Goal: Task Accomplishment & Management: Manage account settings

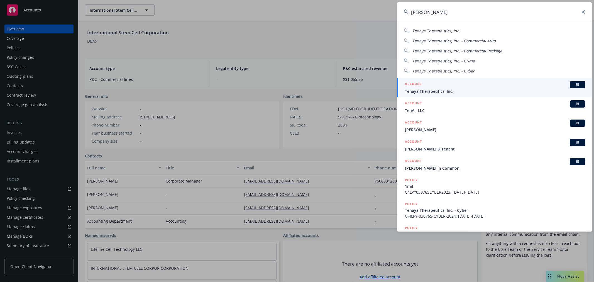
click at [581, 11] on icon at bounding box center [582, 11] width 3 height 3
type input "nektar"
click at [426, 92] on span "Nektar Therapeutics" at bounding box center [495, 91] width 180 height 6
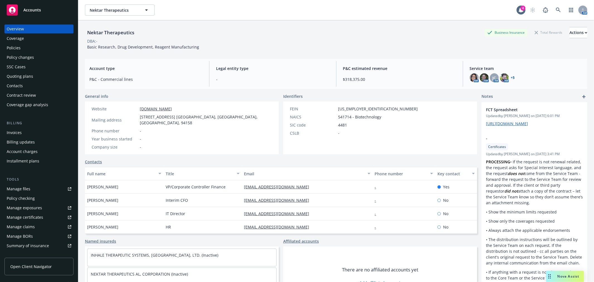
click at [23, 73] on div "Quoting plans" at bounding box center [20, 76] width 26 height 9
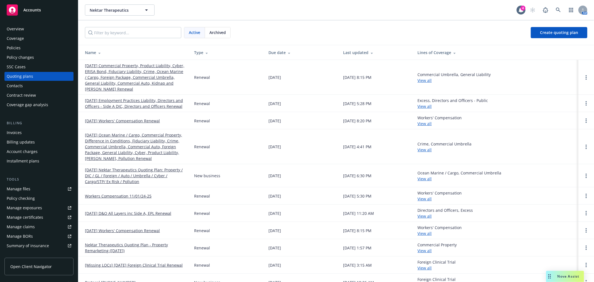
click at [151, 121] on link "[DATE] Workers' Compensation Renewal" at bounding box center [122, 121] width 75 height 6
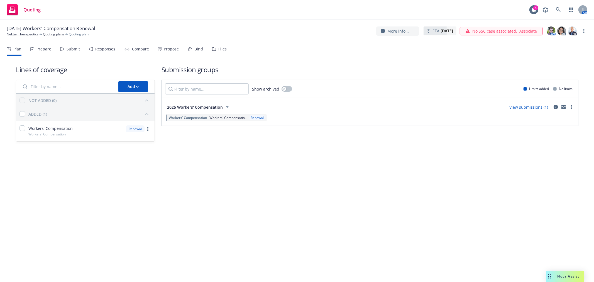
click at [582, 27] on div "More info... ETA : November 1, 2025 No SSC case associated. Associate AM AC PD" at bounding box center [481, 31] width 211 height 10
click at [582, 29] on link "more" at bounding box center [583, 31] width 7 height 7
click at [539, 51] on link "Rename quoting plan" at bounding box center [556, 53] width 62 height 11
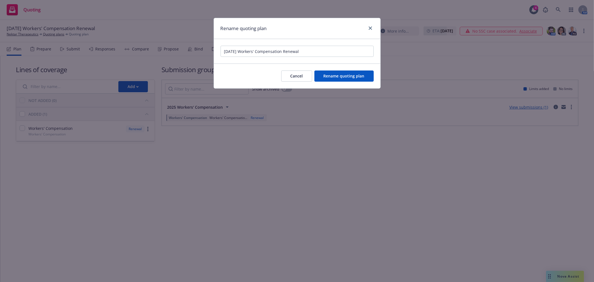
drag, startPoint x: 310, startPoint y: 52, endPoint x: 176, endPoint y: 50, distance: 134.7
click at [176, 50] on div "Rename quoting plan 11/01/25 Workers' Compensation Renewal Cancel Rename quotin…" at bounding box center [297, 141] width 594 height 282
click at [311, 51] on input "Workers' Compensation Renewal - November 1,2025" at bounding box center [296, 51] width 153 height 11
type input "Workers' Compensation Renewal - November 1, 2025"
click at [336, 76] on span "Rename quoting plan" at bounding box center [343, 75] width 41 height 5
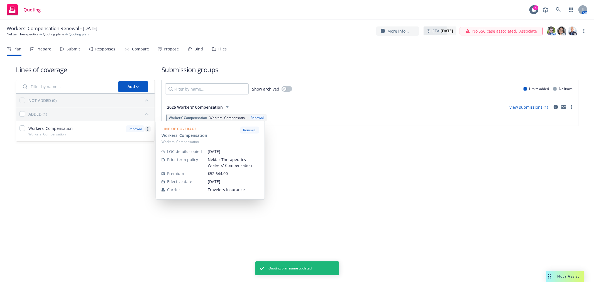
click at [149, 127] on link "more" at bounding box center [147, 129] width 7 height 7
click at [106, 164] on span "Edit prior term coverage details" at bounding box center [103, 164] width 72 height 5
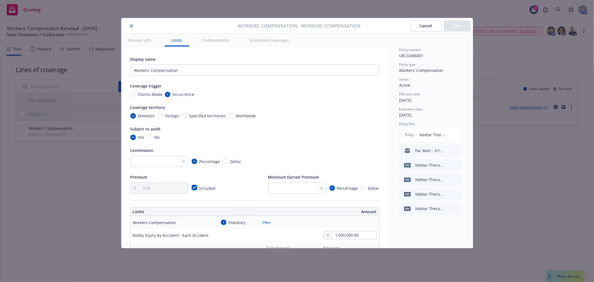
click at [132, 25] on icon "close" at bounding box center [131, 25] width 3 height 3
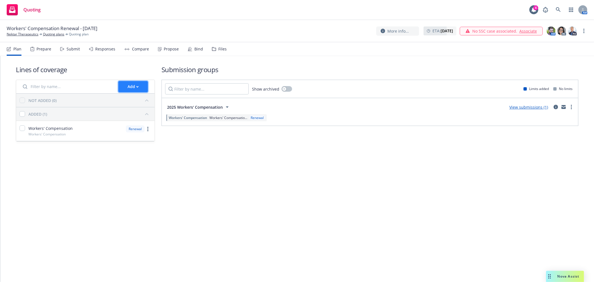
click at [128, 85] on div "Add" at bounding box center [132, 86] width 11 height 11
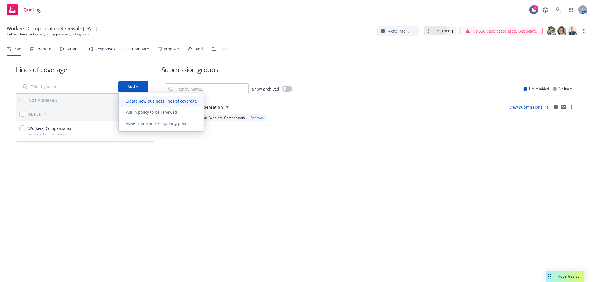
click at [140, 102] on span "Create new business lines of coverage" at bounding box center [161, 100] width 85 height 5
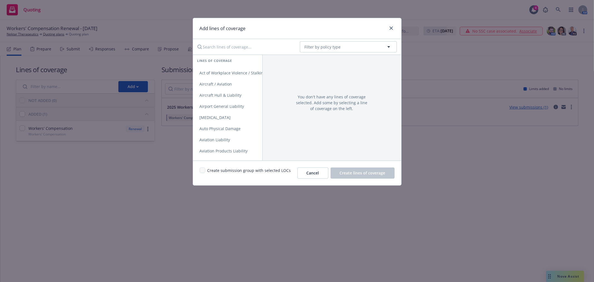
click at [240, 47] on input "Search lines of coverage..." at bounding box center [244, 46] width 101 height 11
type input "emplo"
click at [235, 75] on span "Employers Liability" at bounding box center [217, 72] width 48 height 5
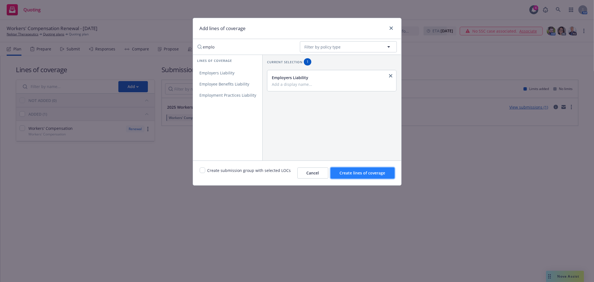
click at [374, 173] on span "Create lines of coverage" at bounding box center [362, 172] width 46 height 5
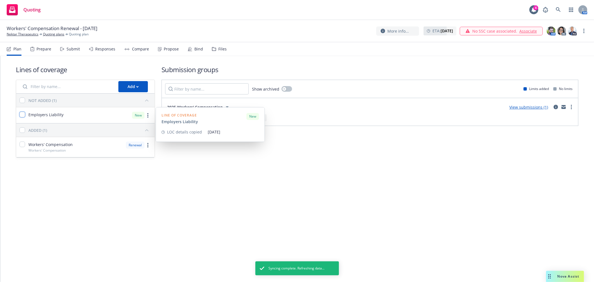
click at [24, 114] on input "checkbox" at bounding box center [22, 115] width 6 height 6
checkbox input "true"
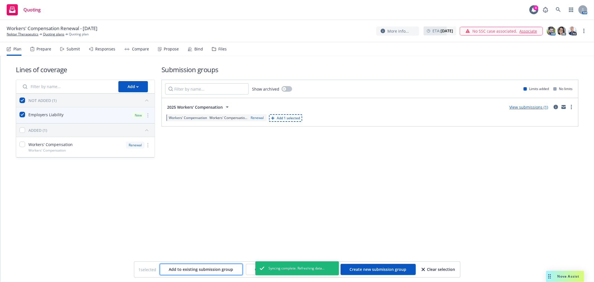
click at [218, 268] on span "Add to existing submission group" at bounding box center [201, 268] width 64 height 5
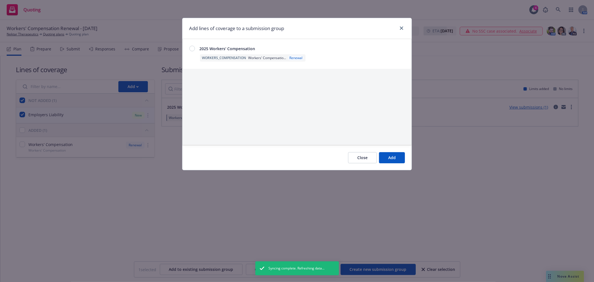
click at [193, 48] on div at bounding box center [192, 49] width 6 height 6
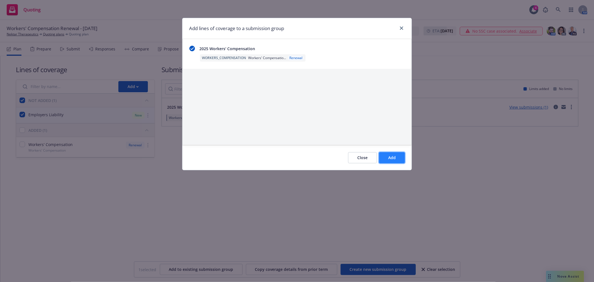
click at [402, 158] on button "Add" at bounding box center [392, 157] width 26 height 11
checkbox input "false"
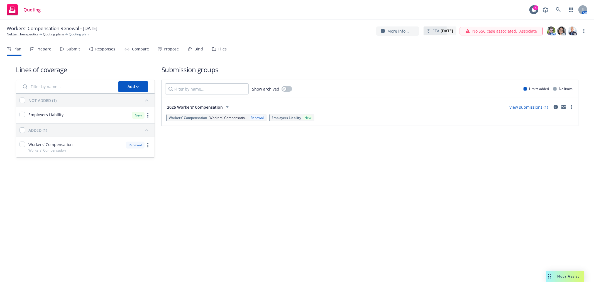
click at [154, 208] on div "Lines of coverage Add NOT ADDED (1) Employers Liability New ADDED (1) Workers' …" at bounding box center [296, 169] width 593 height 226
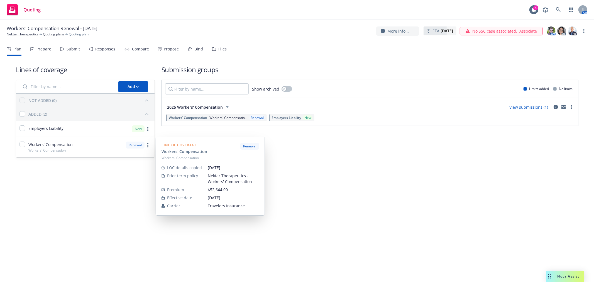
drag, startPoint x: 146, startPoint y: 145, endPoint x: 139, endPoint y: 147, distance: 6.5
click at [146, 145] on link "more" at bounding box center [147, 145] width 7 height 7
click at [108, 179] on span "Edit prior term coverage details" at bounding box center [103, 180] width 72 height 5
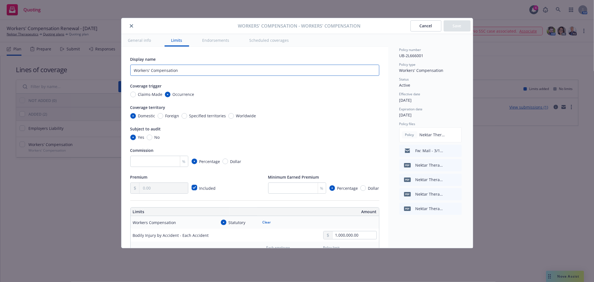
drag, startPoint x: 186, startPoint y: 70, endPoint x: 114, endPoint y: 70, distance: 72.4
click at [114, 70] on div "Workers' Compensation - Workers' Compensation Cancel Save General info Limits E…" at bounding box center [297, 141] width 594 height 282
click at [145, 164] on input "number" at bounding box center [159, 161] width 58 height 11
type input "10"
click at [191, 187] on div "Included" at bounding box center [173, 187] width 87 height 11
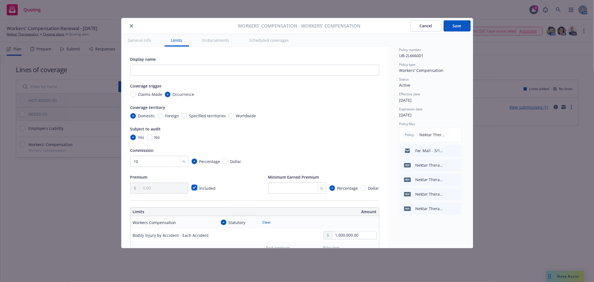
click at [193, 187] on input "checkbox" at bounding box center [194, 187] width 6 height 6
checkbox input "false"
click at [237, 171] on div "Display name Coverage trigger Claims-Made Occurrence Coverage territory Domesti…" at bounding box center [254, 125] width 249 height 138
click at [156, 184] on input "text" at bounding box center [163, 188] width 48 height 11
paste input "54,398.00"
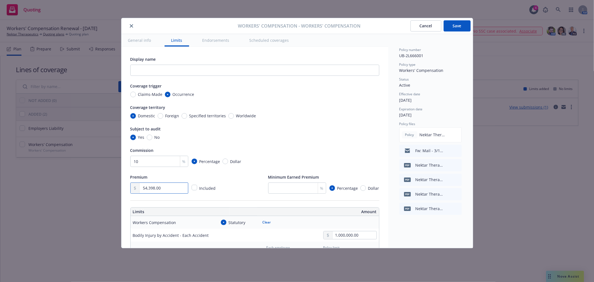
type input "54,398.00"
click at [236, 188] on div "Premium 54,398.00 Included Minimum Earned Premium % Percentage Dollar" at bounding box center [254, 183] width 249 height 20
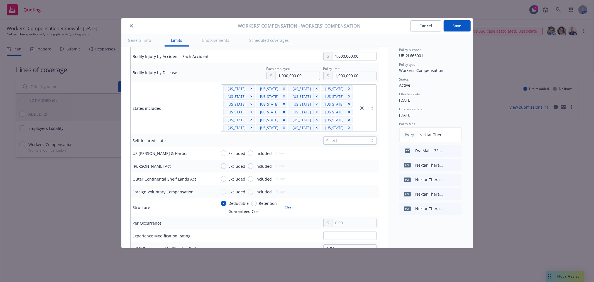
scroll to position [185, 0]
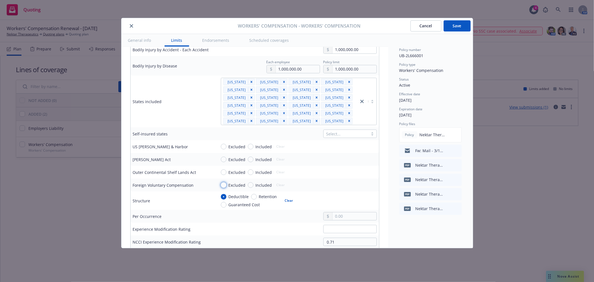
drag, startPoint x: 223, startPoint y: 191, endPoint x: 220, endPoint y: 193, distance: 4.1
click at [223, 188] on input "Excluded" at bounding box center [224, 185] width 6 height 6
radio input "true"
click at [223, 207] on input "Guaranteed Cost" at bounding box center [224, 205] width 6 height 6
radio input "true"
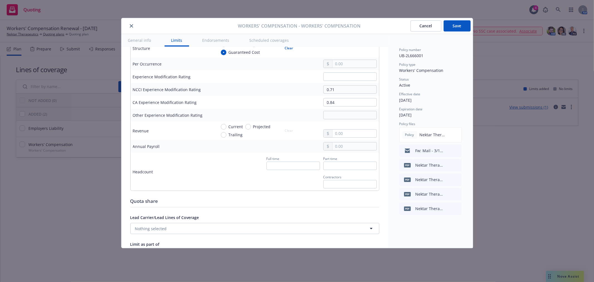
scroll to position [340, 0]
click at [360, 147] on input "text" at bounding box center [354, 144] width 44 height 8
type input "38,115,709.00"
click at [333, 202] on div "Quota share" at bounding box center [254, 198] width 249 height 7
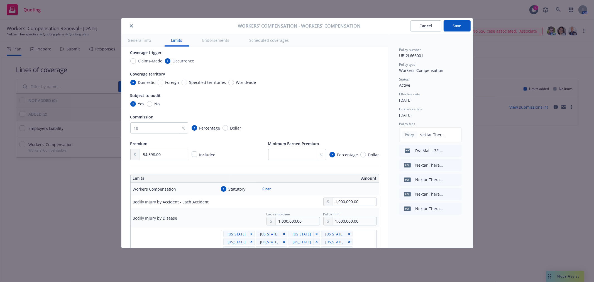
scroll to position [0, 0]
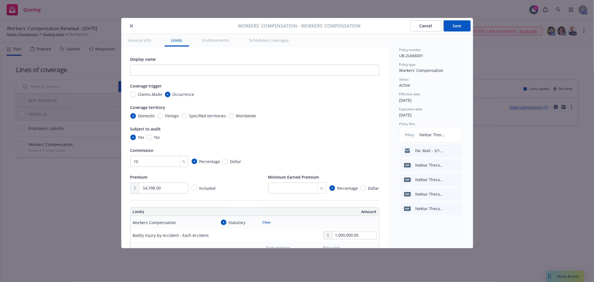
click at [458, 28] on button "Save" at bounding box center [456, 25] width 27 height 11
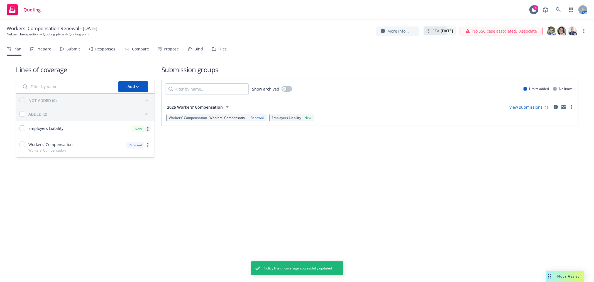
click at [149, 129] on link "more" at bounding box center [147, 129] width 7 height 7
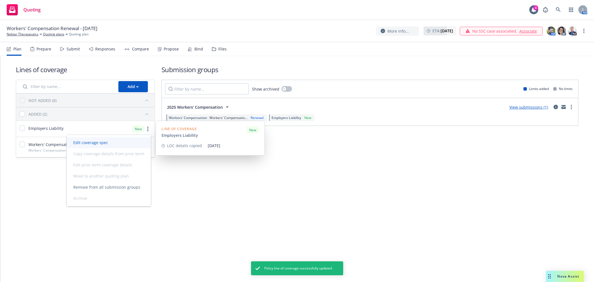
click at [112, 147] on link "Edit coverage spec" at bounding box center [109, 142] width 84 height 11
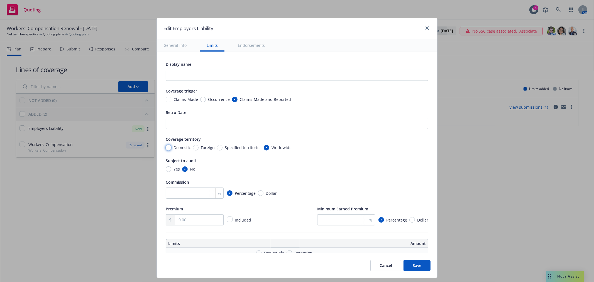
click at [167, 148] on input "Domestic" at bounding box center [169, 148] width 6 height 6
radio input "true"
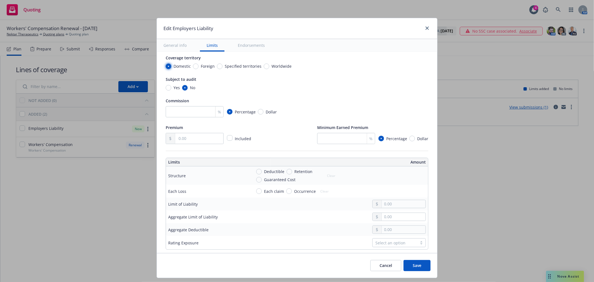
scroll to position [93, 0]
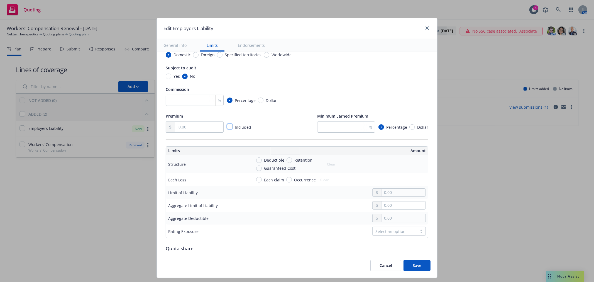
drag, startPoint x: 226, startPoint y: 127, endPoint x: 233, endPoint y: 137, distance: 12.1
click at [227, 127] on input "checkbox" at bounding box center [230, 127] width 6 height 6
checkbox input "true"
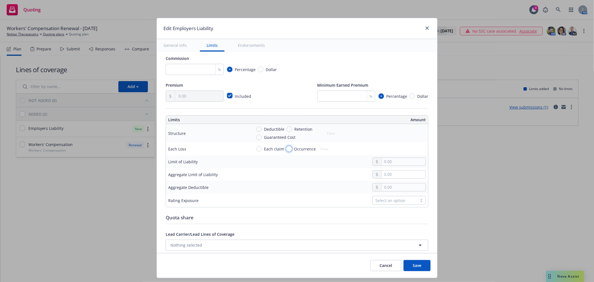
drag, startPoint x: 285, startPoint y: 149, endPoint x: 278, endPoint y: 151, distance: 7.3
click at [286, 149] on input "Occurrence" at bounding box center [289, 149] width 6 height 6
click at [384, 162] on input "text" at bounding box center [404, 162] width 44 height 8
click at [317, 149] on button "Clear" at bounding box center [324, 149] width 15 height 8
radio input "false"
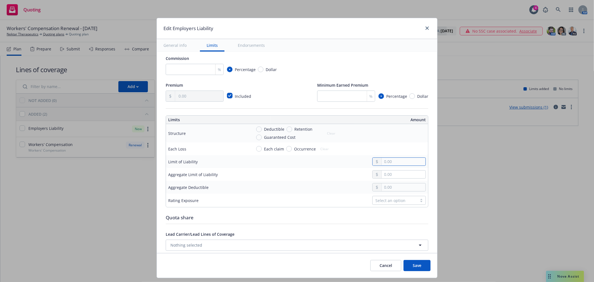
click at [391, 158] on input "text" at bounding box center [404, 162] width 44 height 8
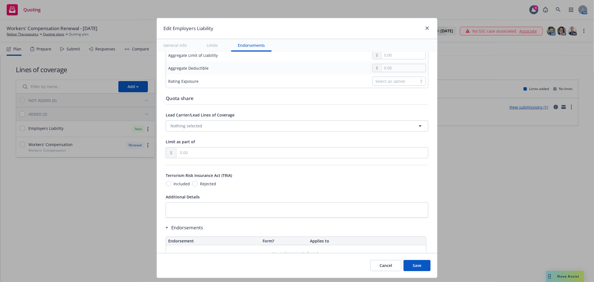
scroll to position [278, 0]
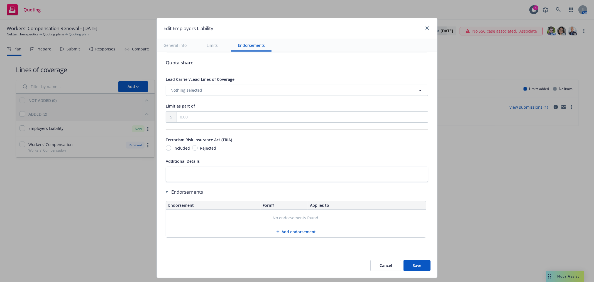
type input "1,000,000.00"
click at [407, 263] on button "Save" at bounding box center [416, 265] width 27 height 11
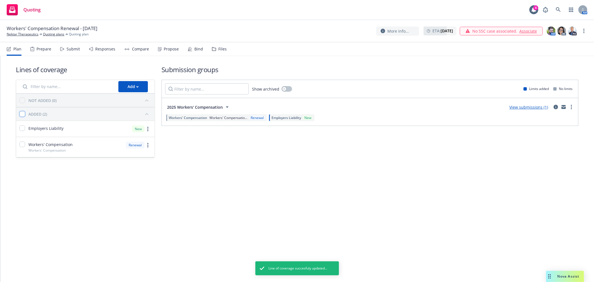
click at [23, 115] on input "checkbox" at bounding box center [22, 114] width 6 height 6
checkbox input "true"
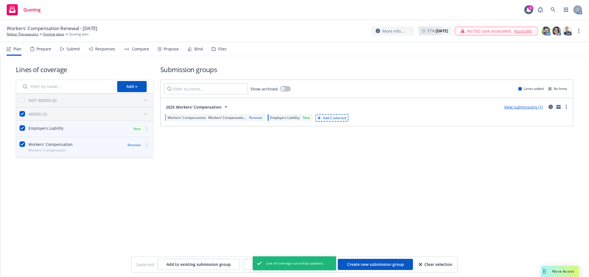
click at [299, 216] on div "Lines of coverage Add NOT ADDED (0) ADDED (2) Employers Liability New Workers' …" at bounding box center [294, 166] width 589 height 221
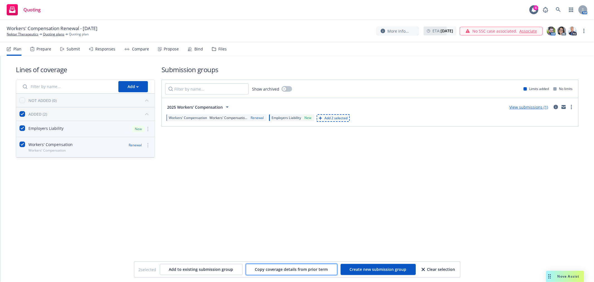
click at [281, 267] on span "Copy coverage details from prior term" at bounding box center [291, 268] width 73 height 5
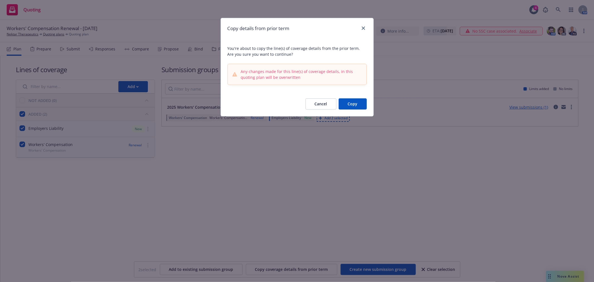
click at [348, 104] on button "Copy" at bounding box center [352, 103] width 28 height 11
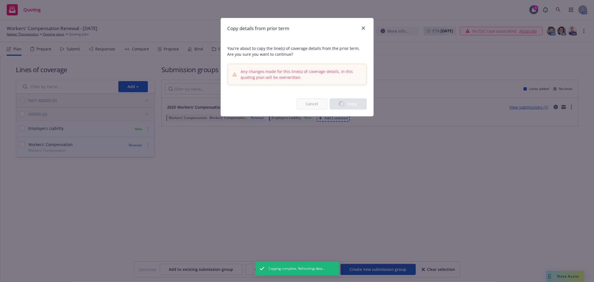
checkbox input "false"
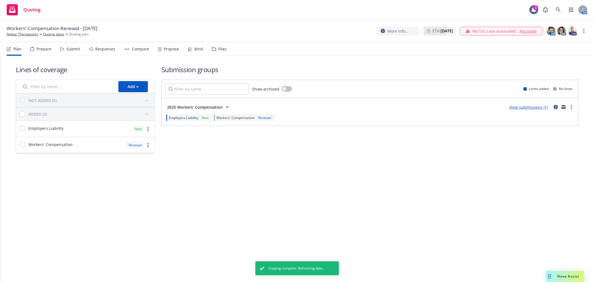
click at [246, 119] on span "Workers' Compensation" at bounding box center [235, 117] width 38 height 5
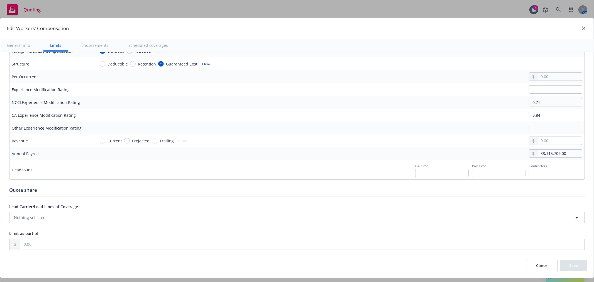
scroll to position [309, 0]
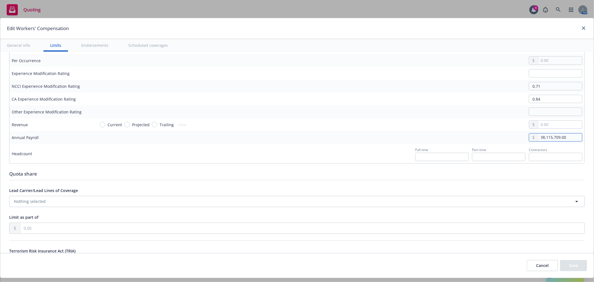
drag, startPoint x: 570, startPoint y: 138, endPoint x: 522, endPoint y: 138, distance: 47.6
click at [528, 138] on div "38,115,709.00" at bounding box center [554, 137] width 53 height 8
type input "23,986,537.00"
click at [483, 138] on div "23,986,537.00" at bounding box center [338, 137] width 487 height 8
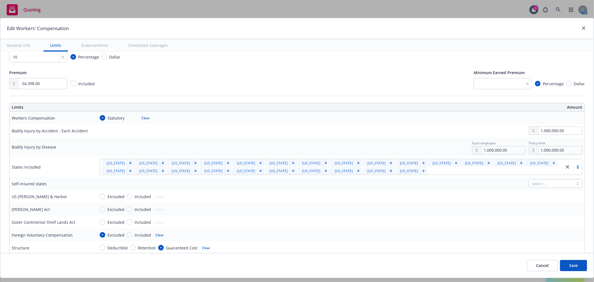
scroll to position [93, 0]
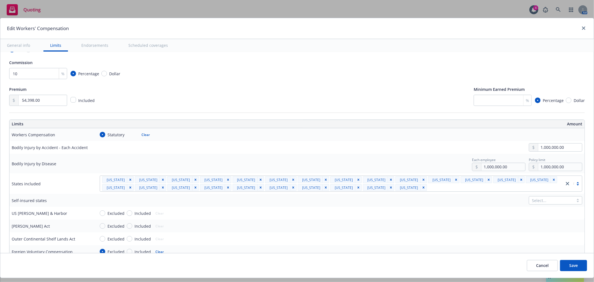
click at [564, 262] on button "Save" at bounding box center [573, 265] width 27 height 11
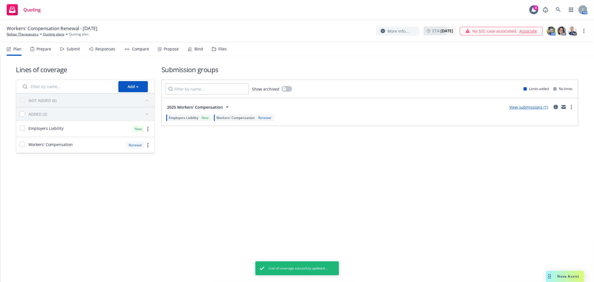
click at [182, 116] on span "Employers Liability" at bounding box center [183, 117] width 29 height 5
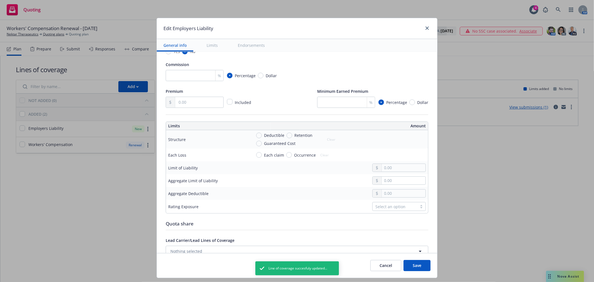
scroll to position [124, 0]
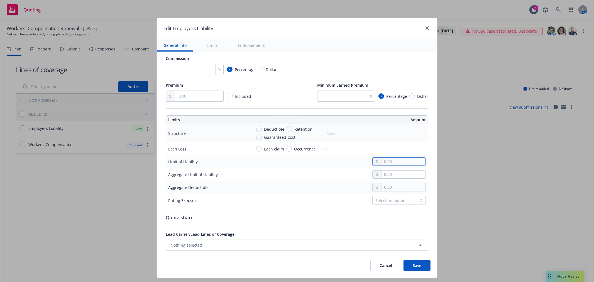
click at [392, 164] on input "text" at bounding box center [404, 162] width 44 height 8
type input "1,000,000.00"
click at [416, 269] on button "Save" at bounding box center [416, 265] width 27 height 11
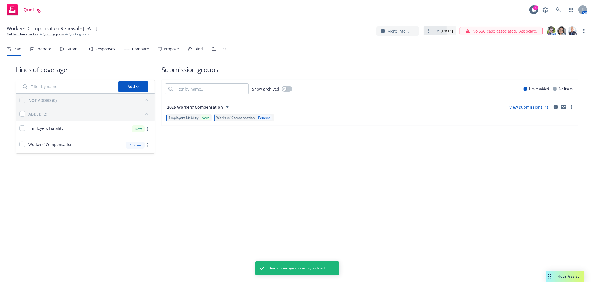
click at [238, 116] on span "Workers' Compensation" at bounding box center [235, 117] width 38 height 5
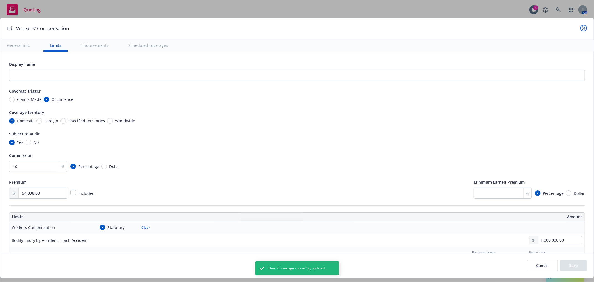
click at [582, 27] on icon "close" at bounding box center [583, 27] width 3 height 3
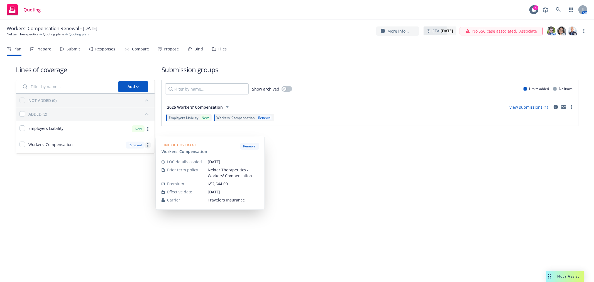
click at [146, 143] on link "more" at bounding box center [147, 145] width 7 height 7
click at [122, 180] on span "Edit prior term coverage details" at bounding box center [103, 180] width 72 height 5
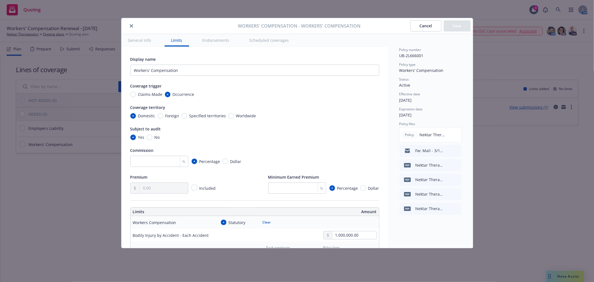
type input "10"
type input "54,398.00"
checkbox input "false"
radio input "true"
radio input "false"
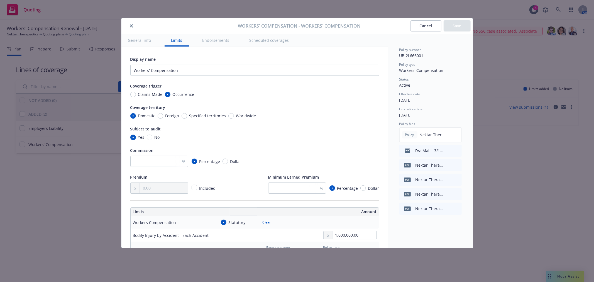
radio input "true"
type input "38,115,709.00"
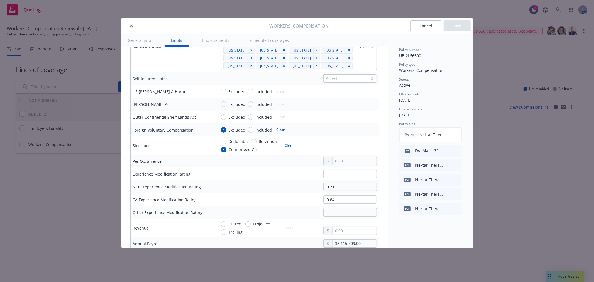
scroll to position [247, 0]
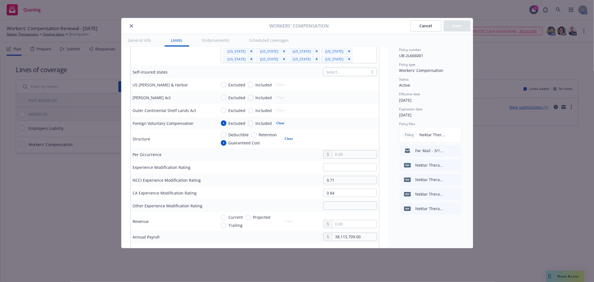
click at [418, 24] on button "Cancel" at bounding box center [425, 25] width 31 height 11
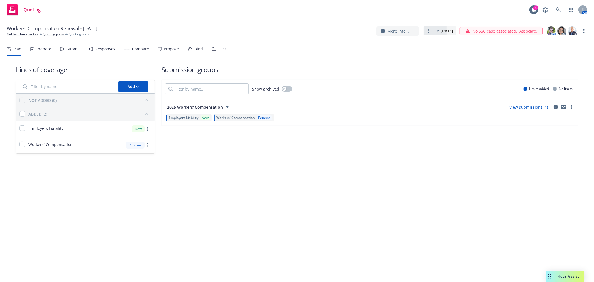
click at [241, 115] on span "Workers' Compensation" at bounding box center [235, 117] width 38 height 5
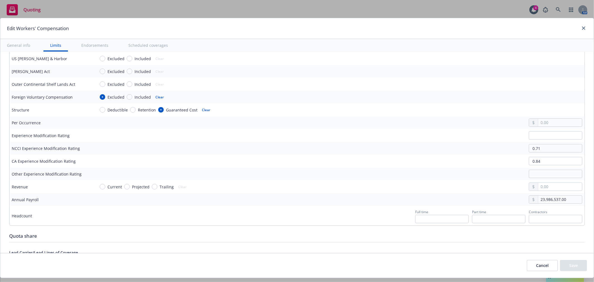
click at [541, 264] on button "Cancel" at bounding box center [541, 265] width 31 height 11
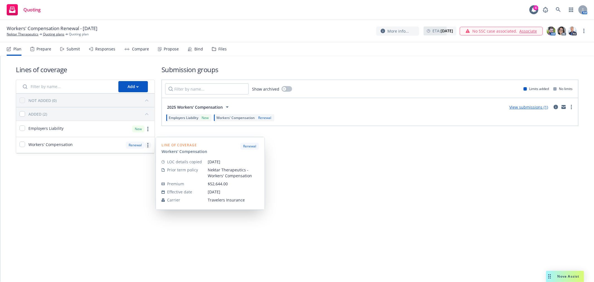
click at [146, 145] on link "more" at bounding box center [147, 145] width 7 height 7
click at [113, 181] on span "Edit prior term coverage details" at bounding box center [103, 180] width 72 height 5
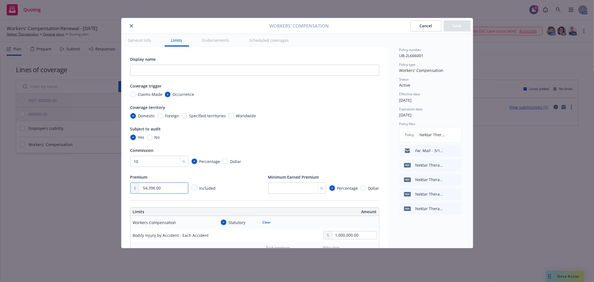
drag, startPoint x: 165, startPoint y: 186, endPoint x: 137, endPoint y: 186, distance: 28.4
click at [137, 186] on div "54,398.00" at bounding box center [159, 187] width 58 height 11
click at [422, 26] on button "Cancel" at bounding box center [425, 25] width 31 height 11
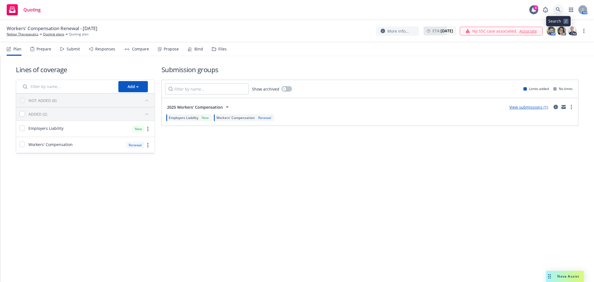
click at [558, 8] on icon at bounding box center [557, 9] width 5 height 5
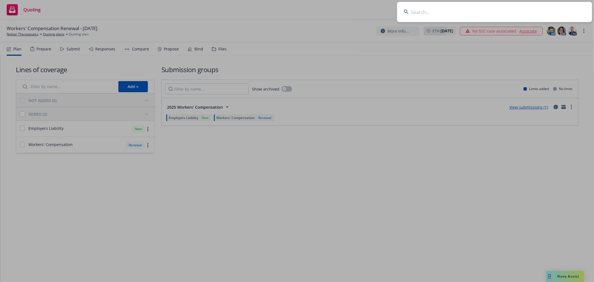
click at [429, 13] on input at bounding box center [494, 12] width 195 height 20
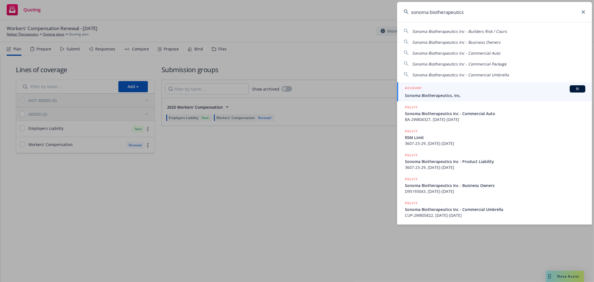
type input "sonoma biotherapeutics"
click at [430, 88] on div "ACCOUNT BI" at bounding box center [495, 88] width 180 height 7
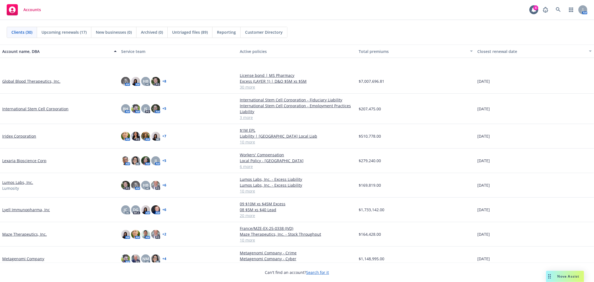
scroll to position [402, 0]
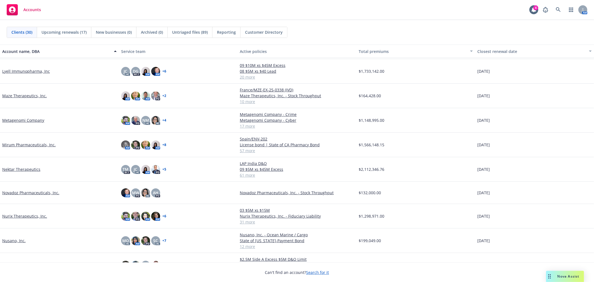
click at [23, 171] on link "Nektar Therapeutics" at bounding box center [21, 169] width 38 height 6
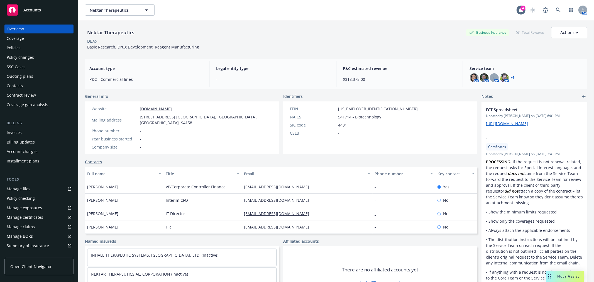
click at [10, 46] on div "Policies" at bounding box center [14, 47] width 14 height 9
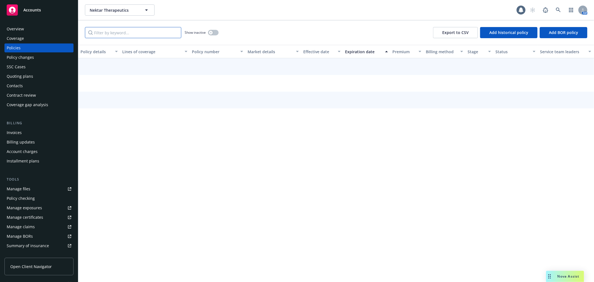
click at [122, 35] on input "Filter by keyword..." at bounding box center [133, 32] width 96 height 11
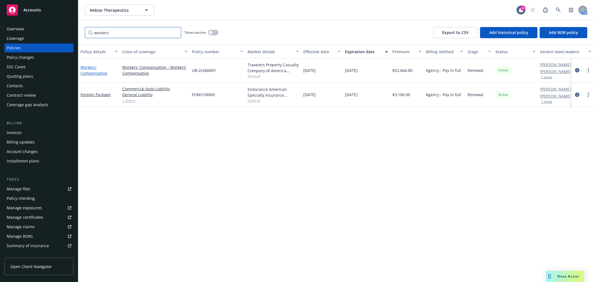
type input "workers"
click at [87, 71] on link "Workers' Compensation" at bounding box center [93, 70] width 27 height 11
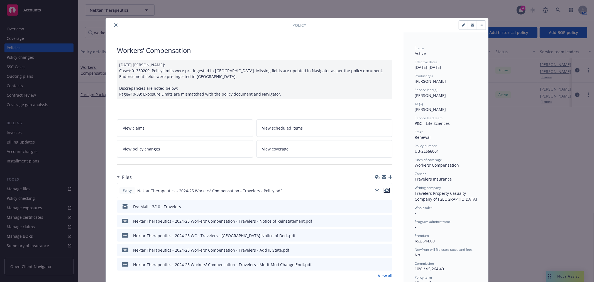
click at [385, 189] on icon "preview file" at bounding box center [386, 190] width 5 height 4
click at [112, 23] on button "close" at bounding box center [115, 25] width 7 height 7
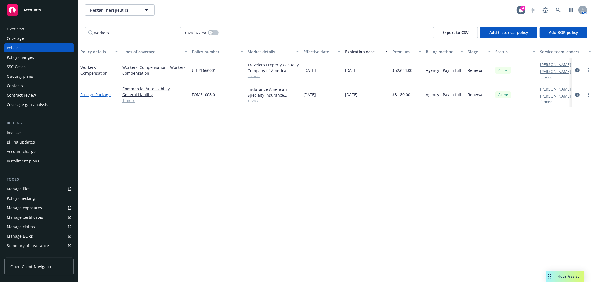
click at [100, 94] on link "Foreign Package" at bounding box center [95, 94] width 30 height 5
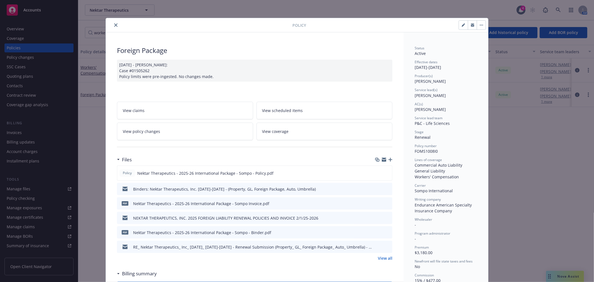
click at [115, 26] on button "close" at bounding box center [115, 25] width 7 height 7
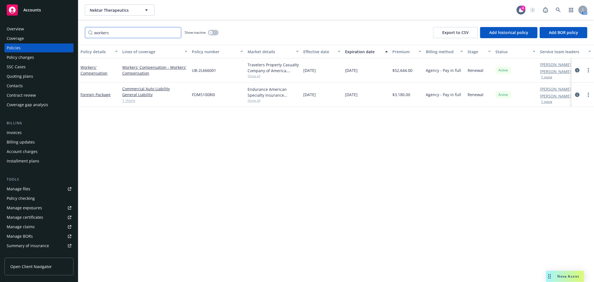
click at [174, 31] on input "workers" at bounding box center [133, 32] width 96 height 11
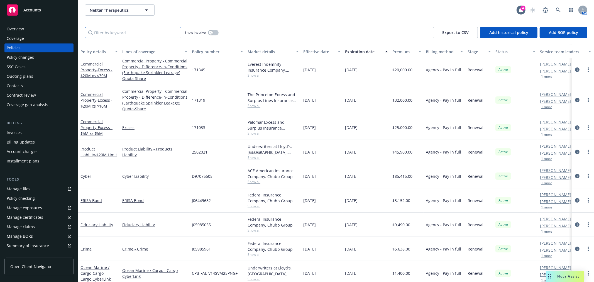
scroll to position [31, 0]
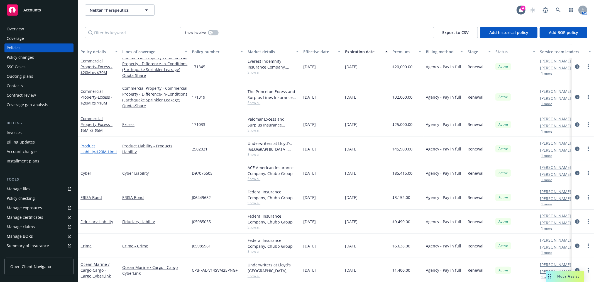
click at [93, 146] on link "Product Liability - $20M Limit" at bounding box center [98, 148] width 36 height 11
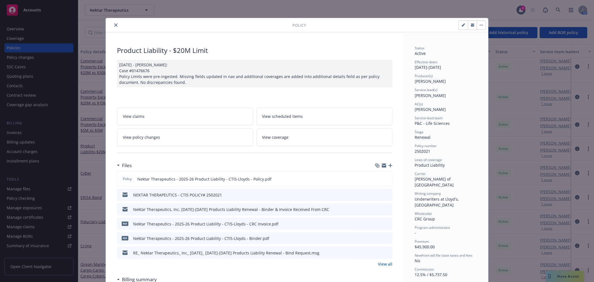
drag, startPoint x: 114, startPoint y: 25, endPoint x: 112, endPoint y: 27, distance: 3.2
click at [114, 26] on icon "close" at bounding box center [115, 24] width 3 height 3
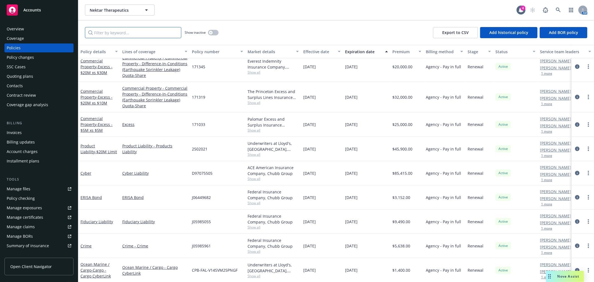
click at [110, 37] on input "Filter by keyword..." at bounding box center [133, 32] width 96 height 11
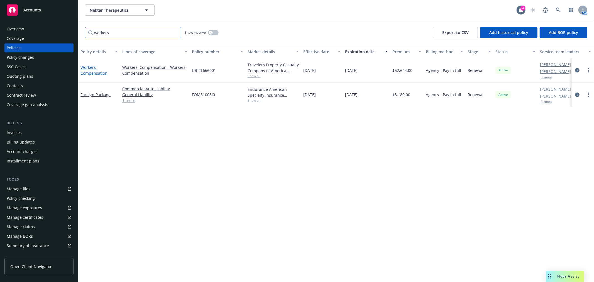
type input "workers"
click at [95, 71] on link "Workers' Compensation" at bounding box center [93, 70] width 27 height 11
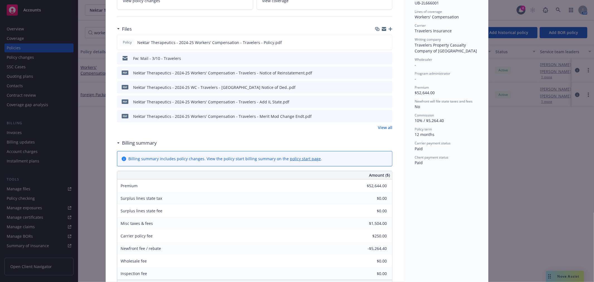
scroll to position [171, 0]
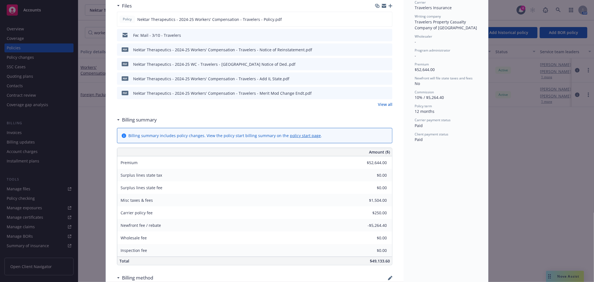
click at [499, 206] on div "Policy Workers' Compensation 11/04/2024 Galib Sheik: Case# 01330209: Policy lim…" at bounding box center [297, 141] width 594 height 282
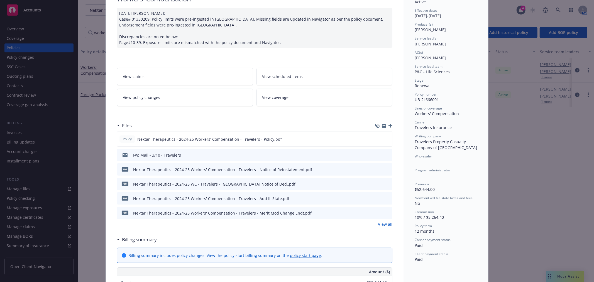
scroll to position [0, 0]
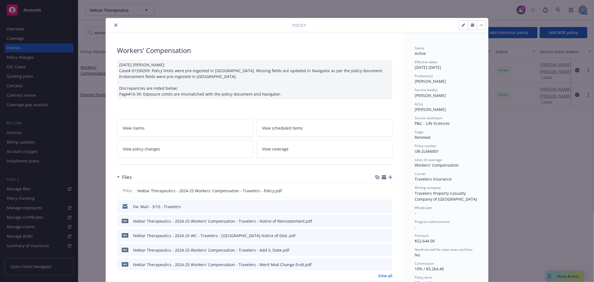
click at [112, 29] on div "Policy" at bounding box center [297, 25] width 382 height 14
click at [114, 25] on icon "close" at bounding box center [115, 24] width 3 height 3
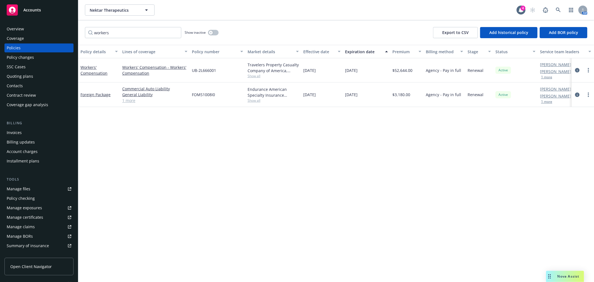
click at [563, 275] on span "Nova Assist" at bounding box center [568, 276] width 22 height 5
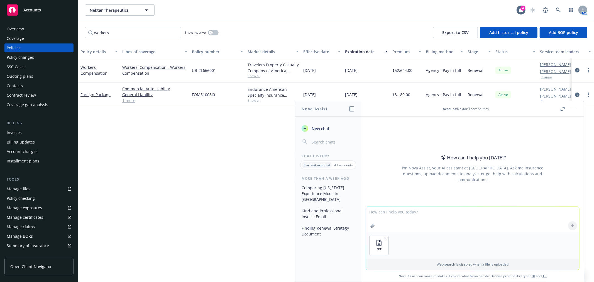
click at [407, 211] on textarea at bounding box center [472, 219] width 213 height 26
drag, startPoint x: 389, startPoint y: 213, endPoint x: 392, endPoint y: 213, distance: 3.1
click at [389, 213] on textarea "what is the experience modification" at bounding box center [472, 219] width 213 height 26
click at [444, 209] on textarea "what is the ncci experience modification" at bounding box center [472, 219] width 213 height 26
type textarea "what is the ncci experience modification rating, ca experience modification rat…"
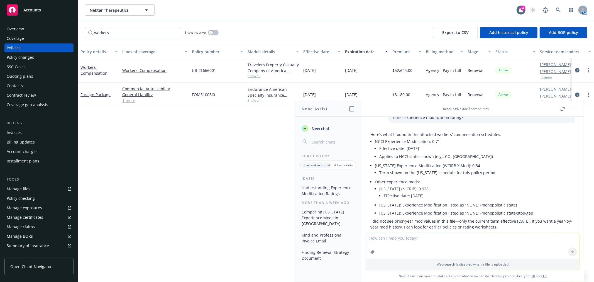
scroll to position [23, 0]
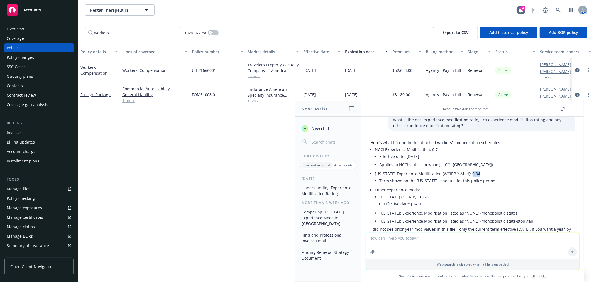
drag, startPoint x: 478, startPoint y: 173, endPoint x: 467, endPoint y: 173, distance: 10.9
click at [467, 173] on p "California Experience Modification (WCIRB X‑Mod): 0.84" at bounding box center [475, 174] width 200 height 6
copy p "0.84"
click at [97, 70] on link "Workers' Compensation" at bounding box center [93, 70] width 27 height 11
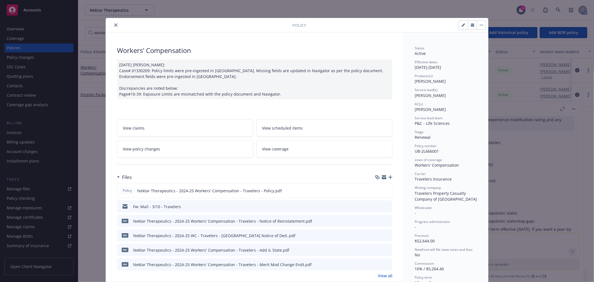
drag, startPoint x: 115, startPoint y: 24, endPoint x: 119, endPoint y: 28, distance: 5.5
click at [115, 24] on icon "close" at bounding box center [115, 24] width 3 height 3
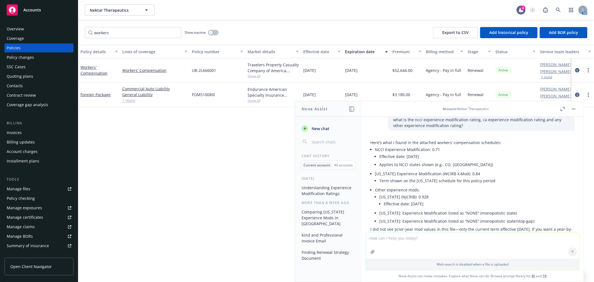
click at [447, 237] on textarea at bounding box center [472, 246] width 213 height 26
paste textarea "Travelers Property Casualty of America"
type textarea "am best rating for Travelers Property Casualty of America"
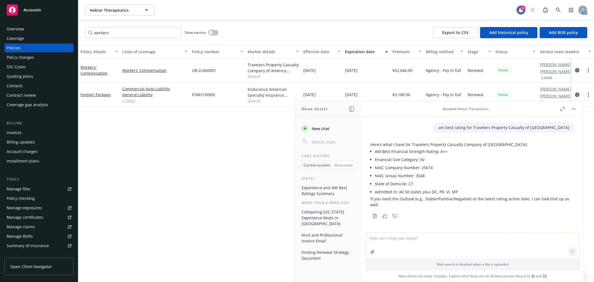
scroll to position [158, 0]
click at [574, 110] on button "button" at bounding box center [573, 108] width 7 height 7
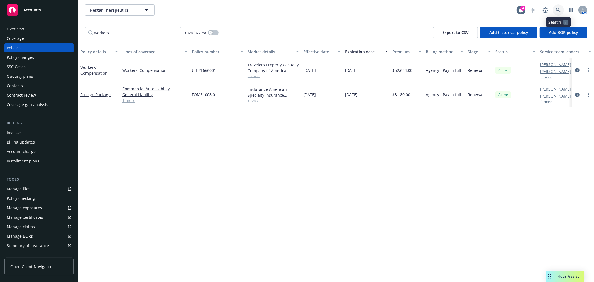
click at [561, 9] on link at bounding box center [557, 9] width 11 height 11
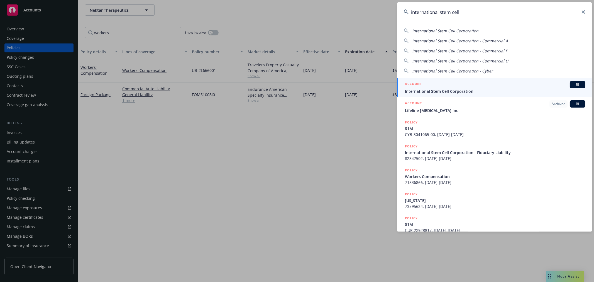
type input "international stem cell"
click at [464, 82] on div "ACCOUNT BI" at bounding box center [495, 84] width 180 height 7
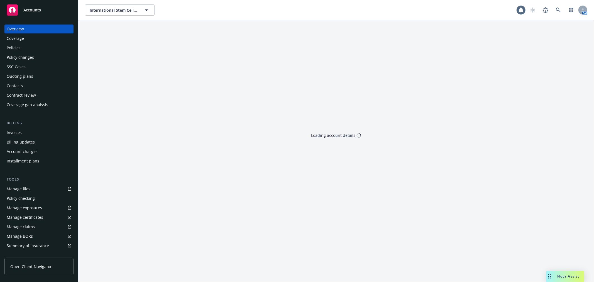
click at [29, 76] on div "Quoting plans" at bounding box center [20, 76] width 26 height 9
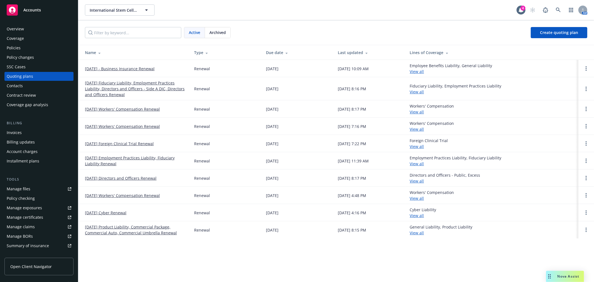
drag, startPoint x: 171, startPoint y: 68, endPoint x: 83, endPoint y: 73, distance: 87.8
click at [83, 73] on td "October 12, 2025 - Business Insurance Renewal" at bounding box center [133, 68] width 111 height 17
copy link "October 12, 2025 - Business Insurance Renewal"
click at [557, 9] on icon at bounding box center [557, 10] width 5 height 5
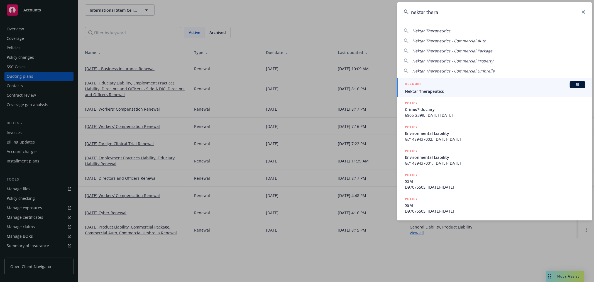
type input "nektar thera"
click at [454, 87] on div "ACCOUNT BI" at bounding box center [495, 84] width 180 height 7
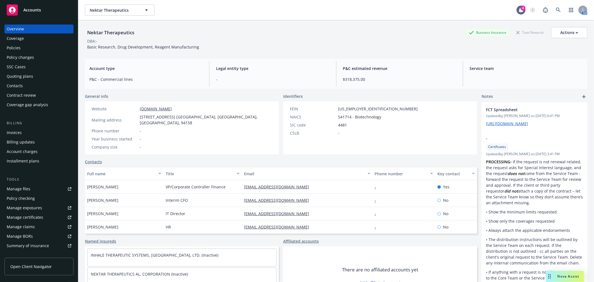
click at [39, 74] on div "Quoting plans" at bounding box center [39, 76] width 65 height 9
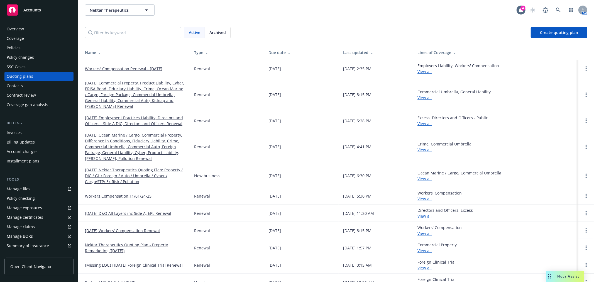
click at [129, 68] on link "Workers' Compensation Renewal - November 1, 2025" at bounding box center [123, 69] width 77 height 6
